Goal: Information Seeking & Learning: Learn about a topic

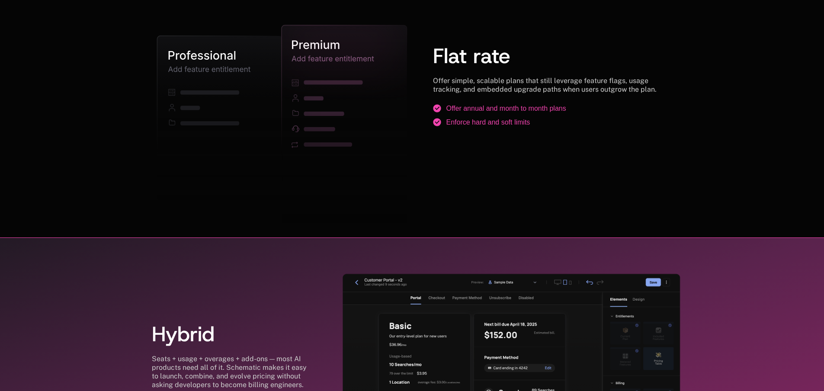
click at [660, 239] on div "Hybrid Seats + usage + overages + add-ons — most AI products need all of it. Sc…" at bounding box center [412, 372] width 824 height 271
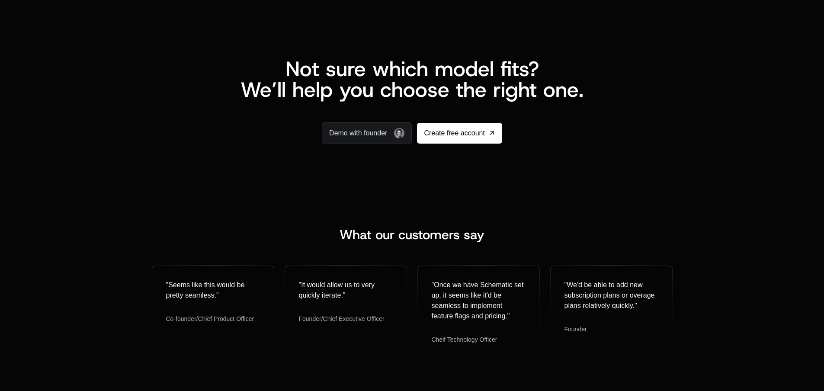
click at [59, 161] on div "Not sure which model fits? We’ll help you choose the right one. Demo with found…" at bounding box center [412, 87] width 824 height 196
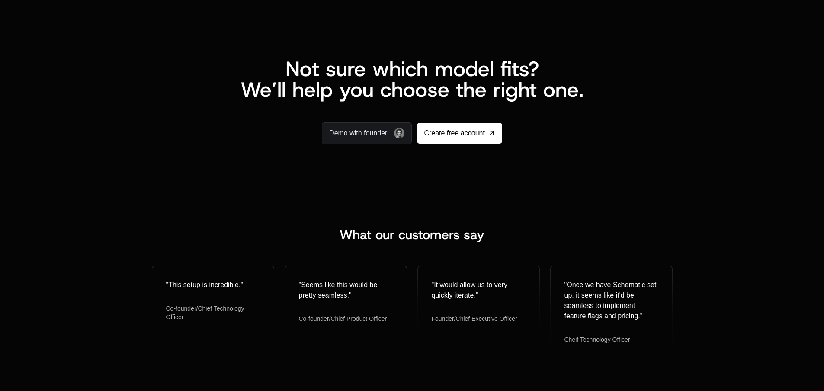
click at [97, 207] on div "What our customers say " This setup is incredible. " Co-founder/Chief Technolog…" at bounding box center [412, 292] width 824 height 212
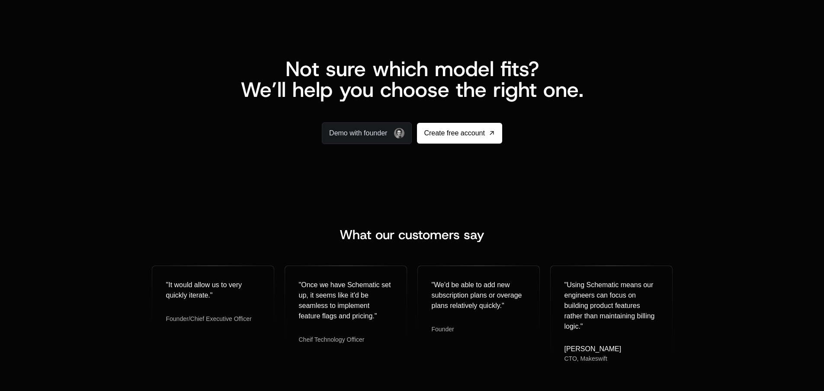
click at [109, 198] on div "What our customers say " It would allow us to very quickly iterate. " Founder/C…" at bounding box center [412, 301] width 824 height 231
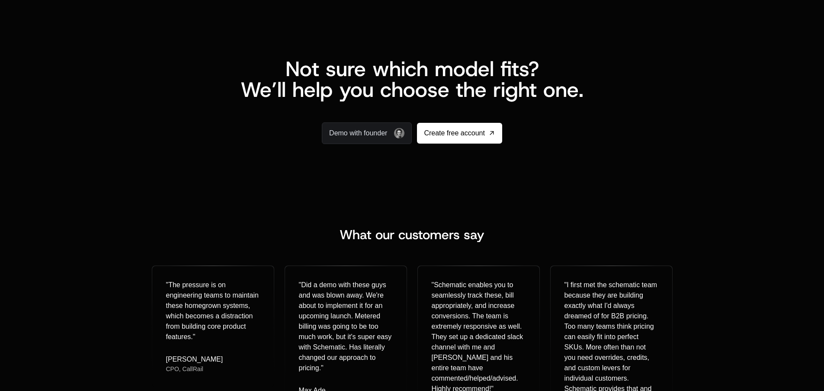
click at [54, 176] on div "Not sure which model fits? We’ll help you choose the right one. Demo with found…" at bounding box center [412, 87] width 824 height 196
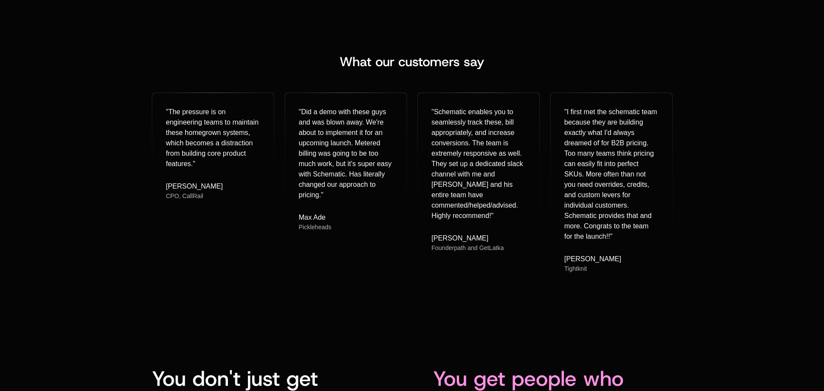
scroll to position [2206, 0]
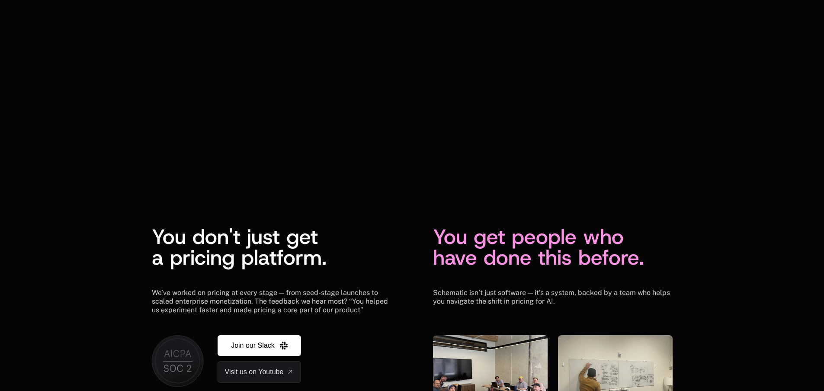
scroll to position [2206, 0]
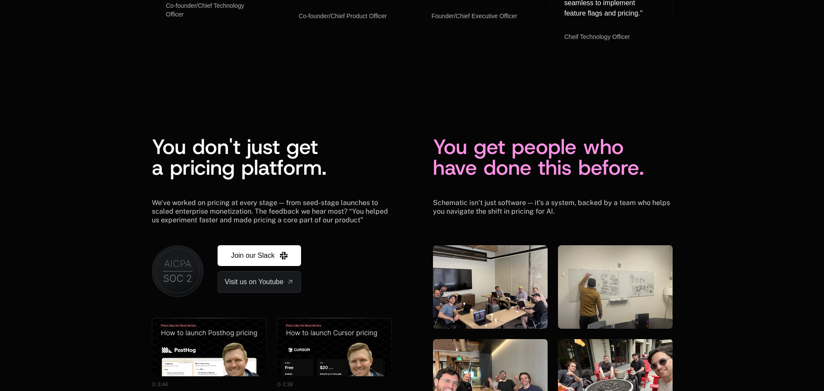
click at [85, 251] on div "You don't just get a pricing platform. We’ve worked on pricing at every stage —…" at bounding box center [412, 280] width 824 height 370
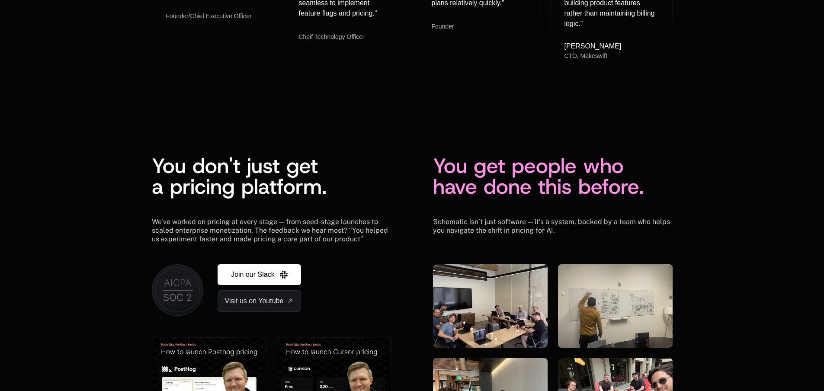
click at [93, 242] on div "You don't just get a pricing platform. We’ve worked on pricing at every stage —…" at bounding box center [412, 299] width 824 height 370
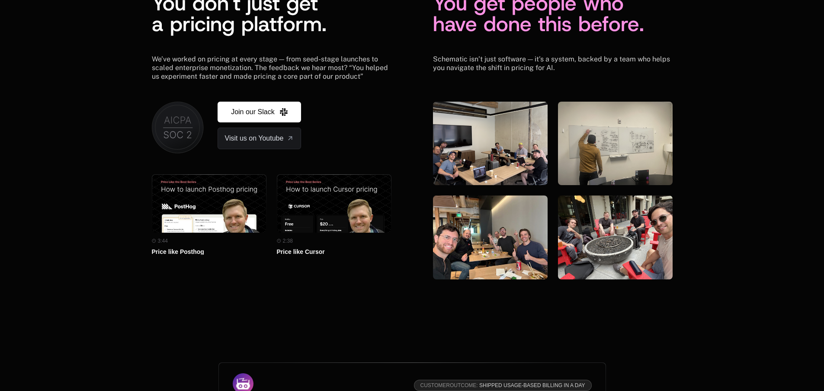
scroll to position [2462, 0]
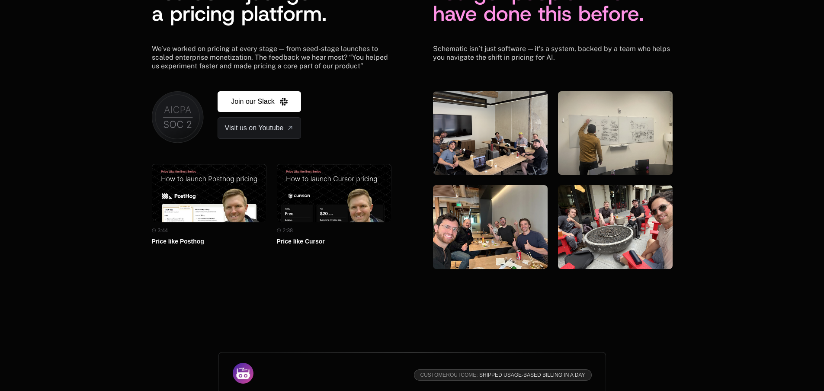
scroll to position [2439, 0]
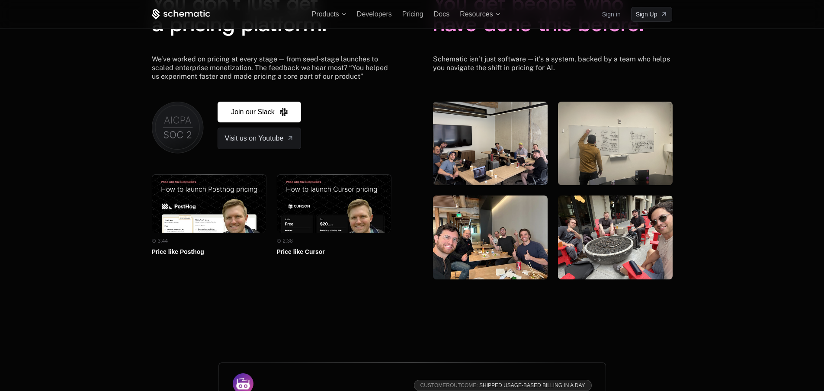
scroll to position [2360, 0]
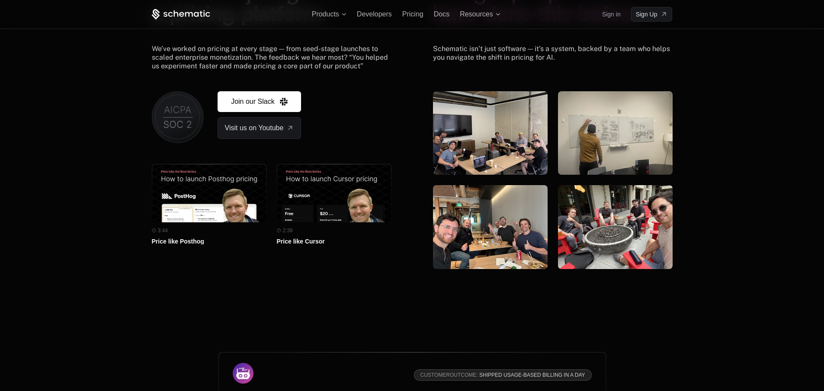
scroll to position [2379, 0]
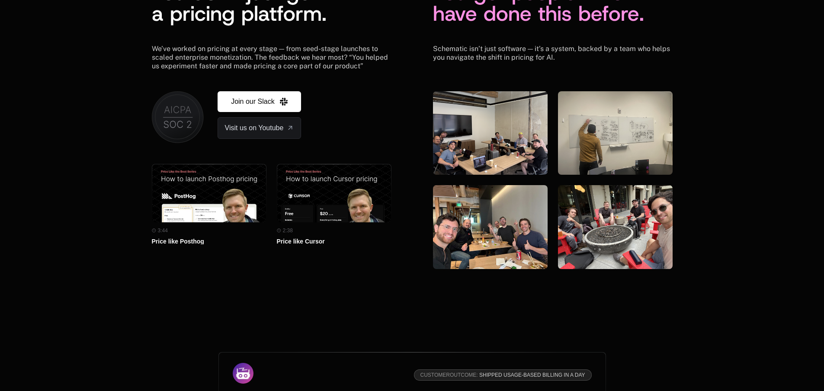
click at [99, 210] on div "You don't just get a pricing platform. We’ve worked on pricing at every stage —…" at bounding box center [412, 126] width 824 height 370
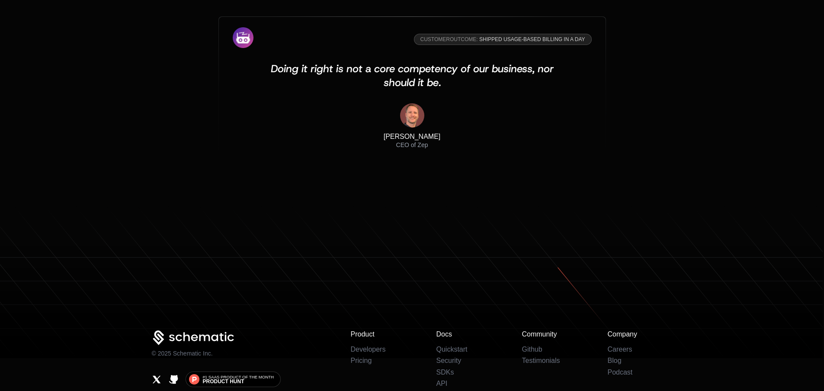
scroll to position [2808, 0]
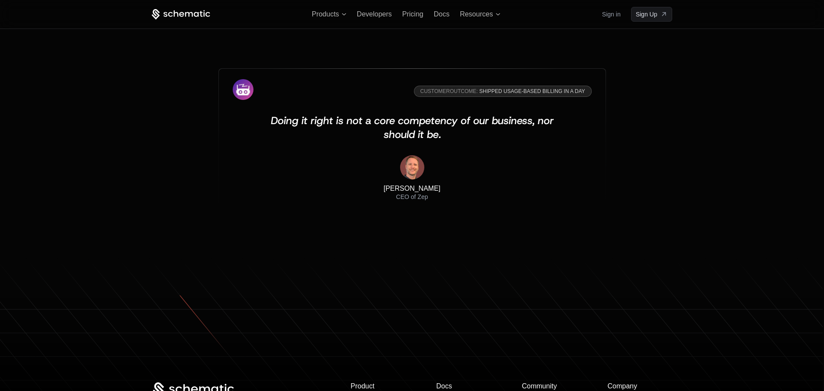
scroll to position [2818, 0]
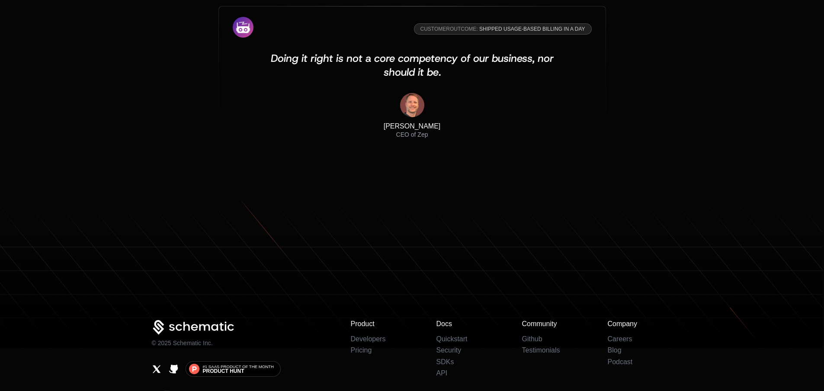
click at [725, 208] on icon at bounding box center [412, 272] width 824 height 154
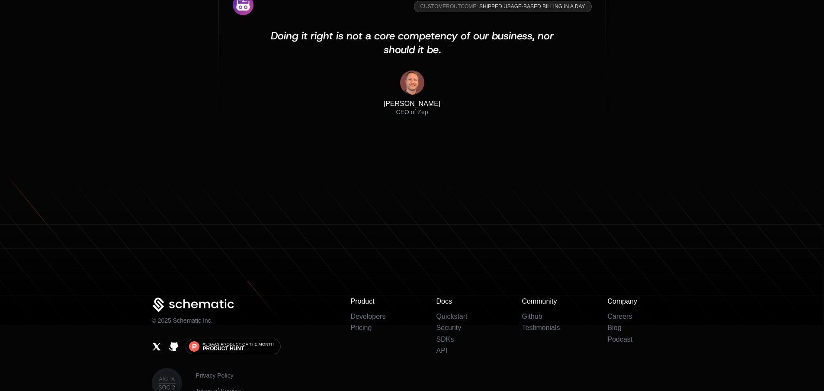
scroll to position [2785, 0]
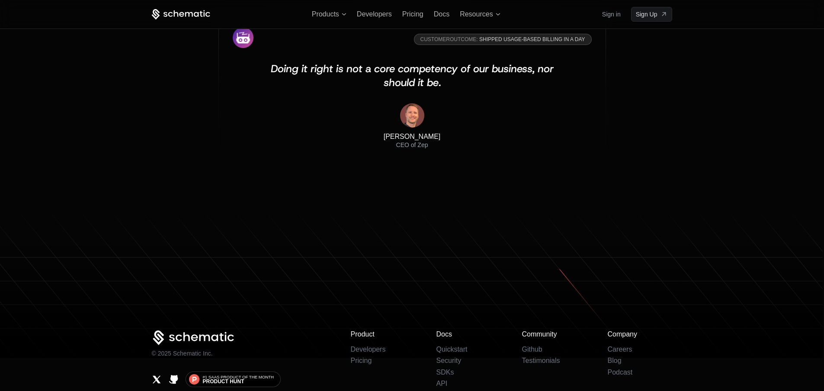
click at [668, 187] on div "Customer Outcome: Shipped usage-based billing in a day Doing it right is not a …" at bounding box center [412, 90] width 824 height 230
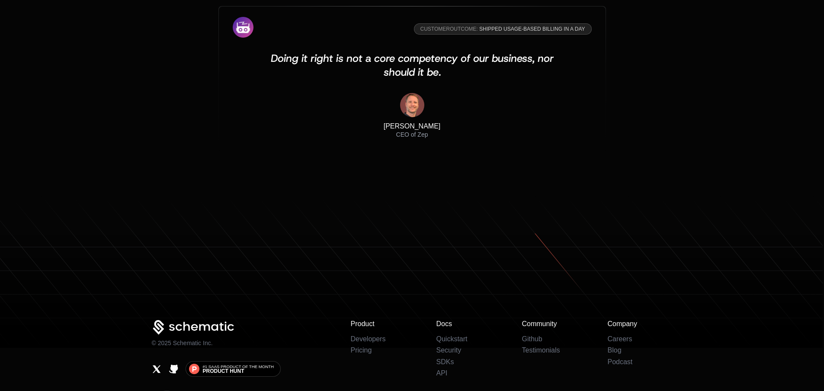
scroll to position [2766, 0]
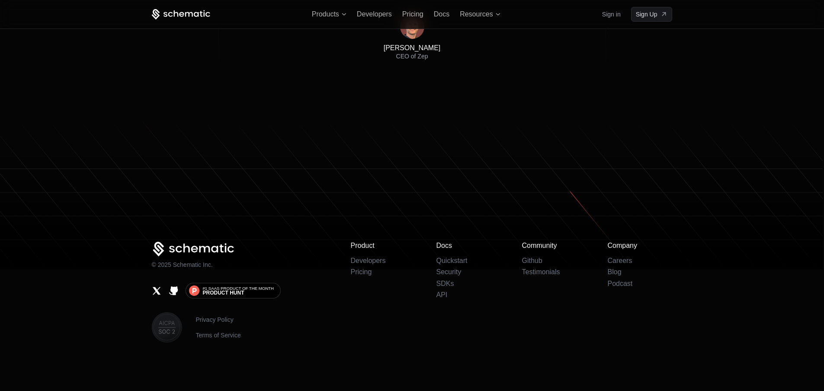
scroll to position [2803, 0]
